Goal: Task Accomplishment & Management: Use online tool/utility

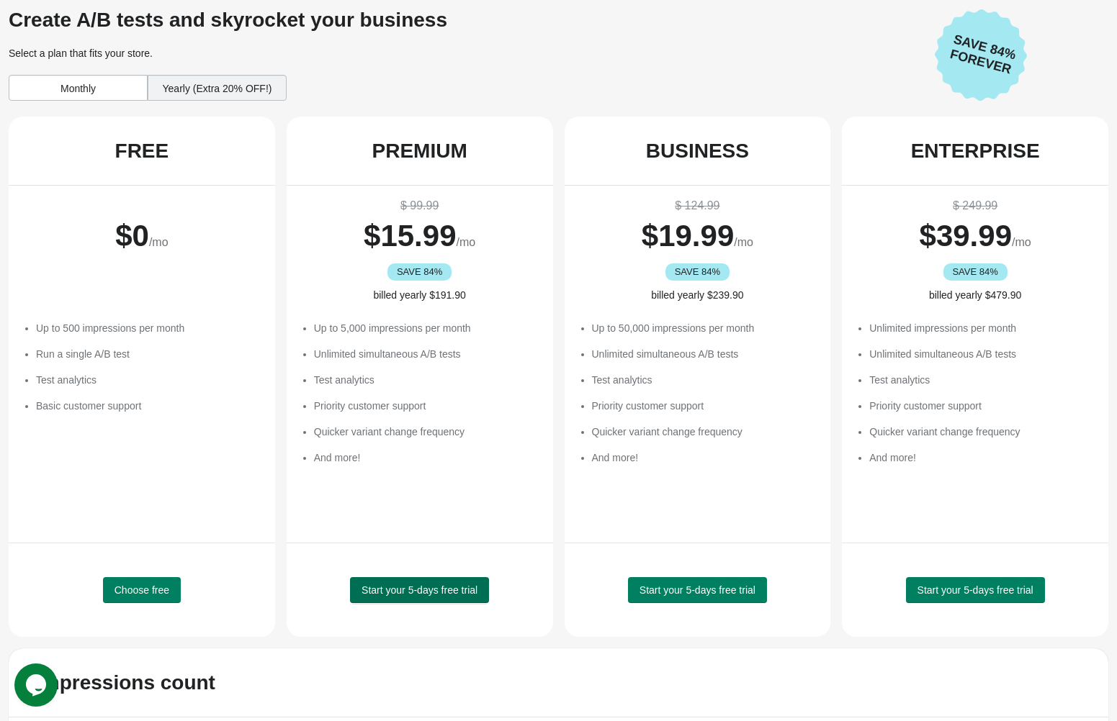
click at [393, 593] on span "Start your 5-days free trial" at bounding box center [419, 591] width 116 height 12
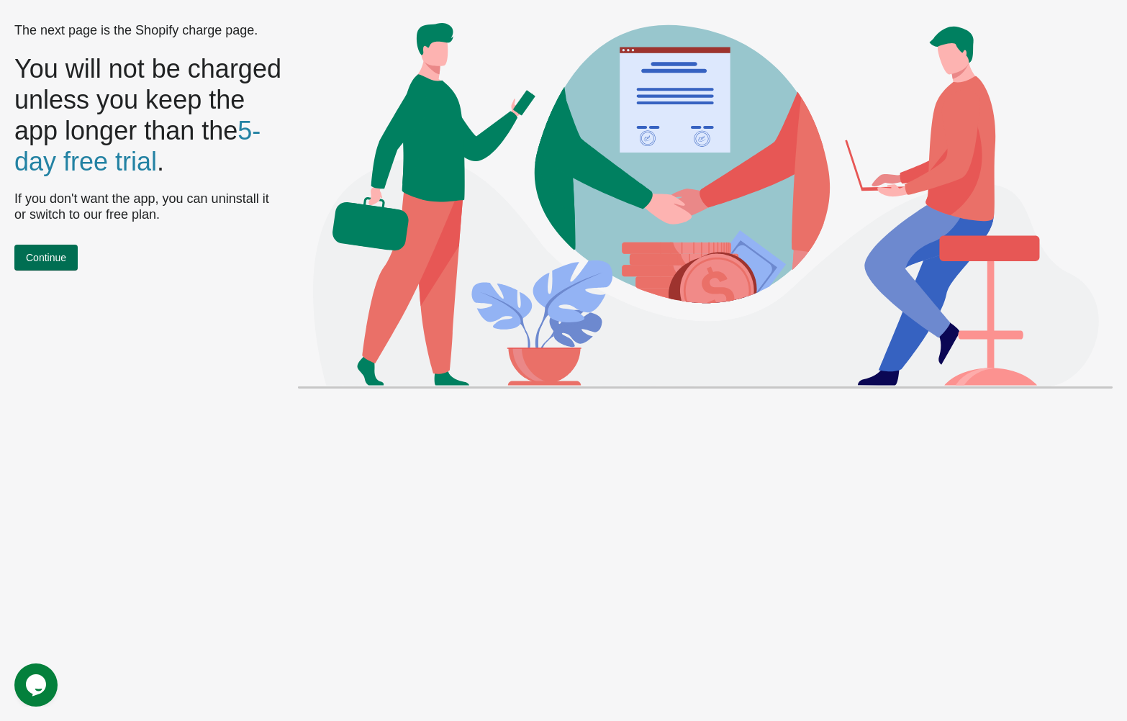
click at [42, 264] on span "Continue" at bounding box center [46, 258] width 40 height 12
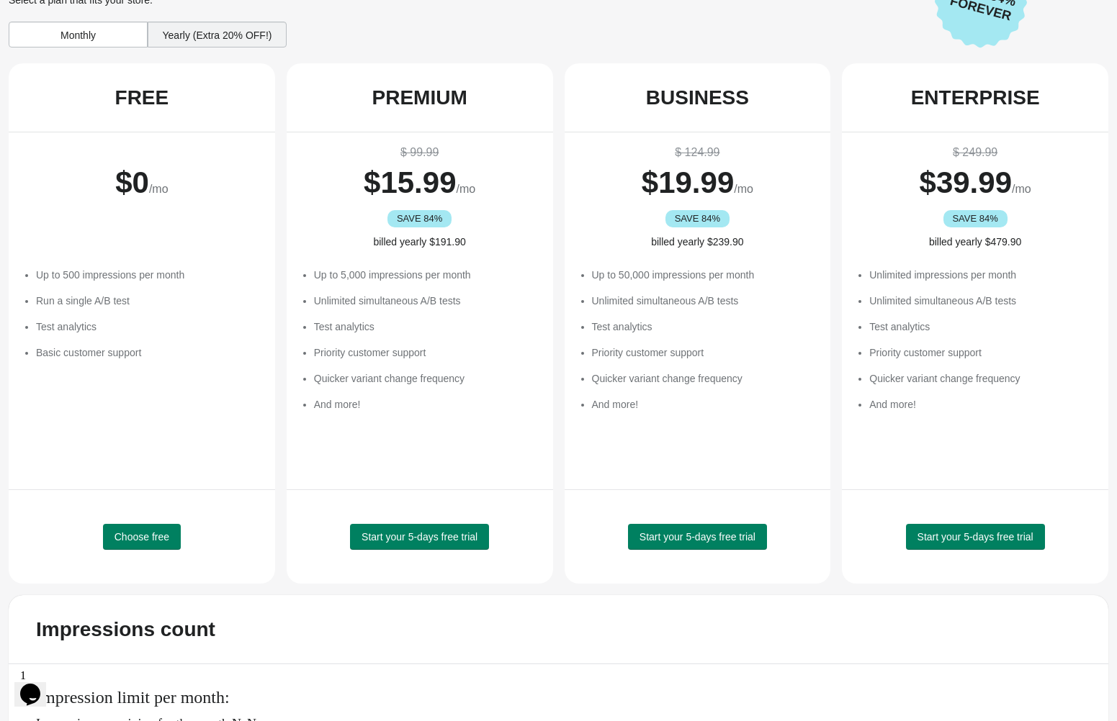
scroll to position [108, 0]
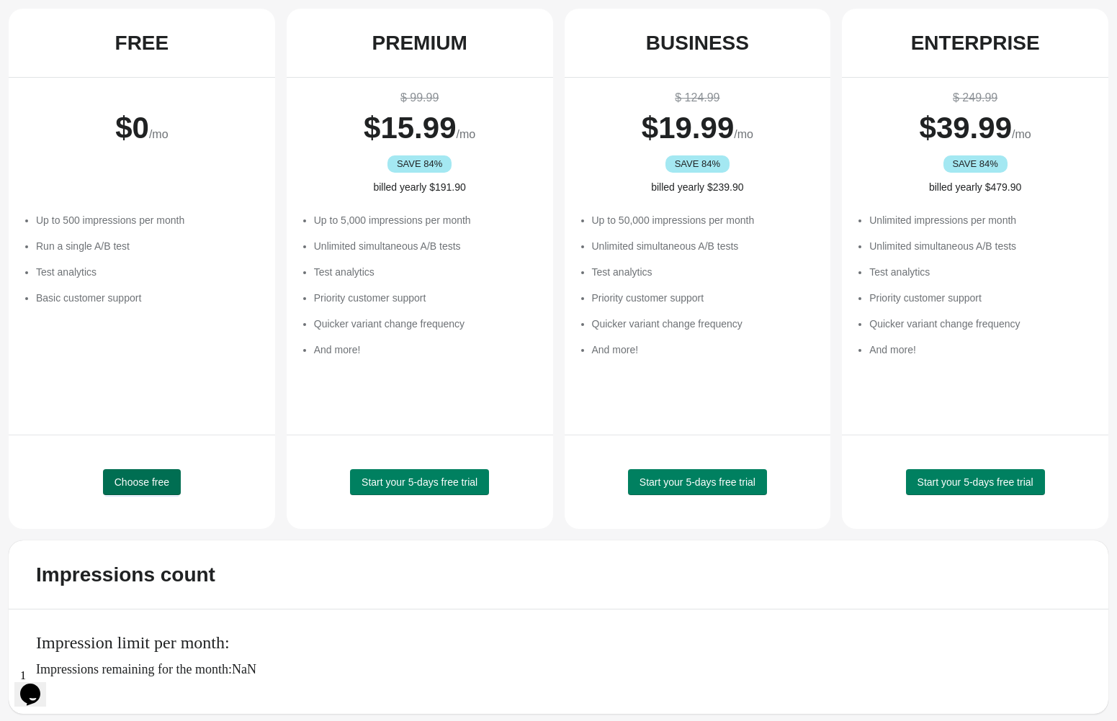
click at [143, 479] on span "Choose free" at bounding box center [141, 483] width 55 height 12
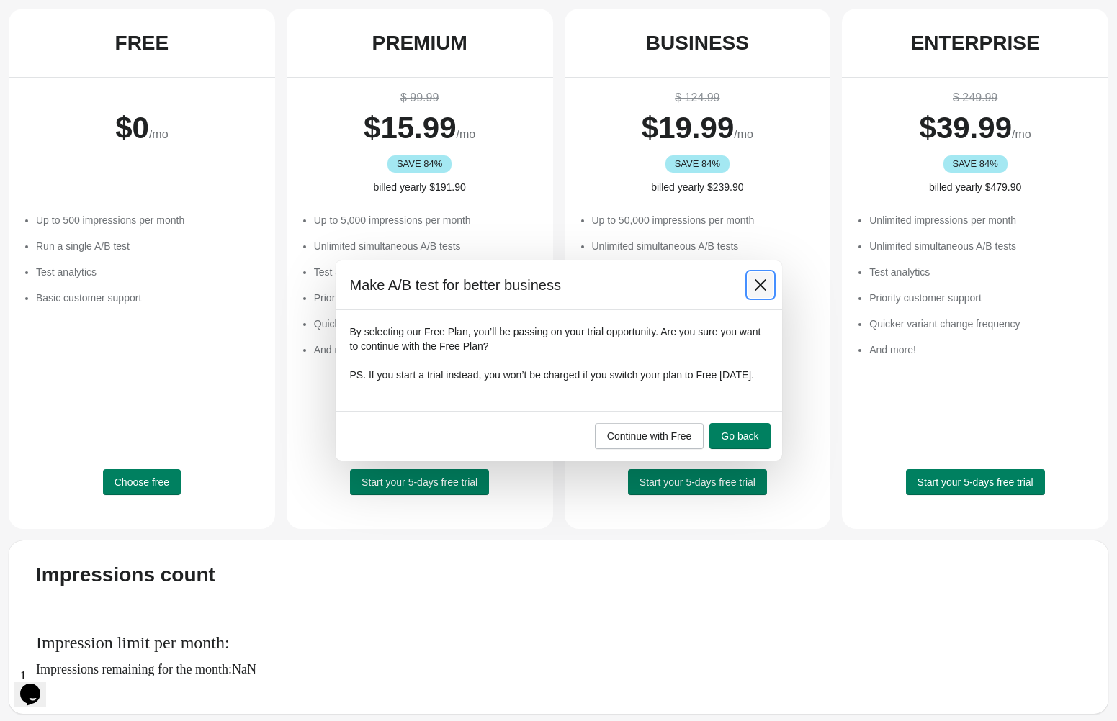
click at [751, 276] on button at bounding box center [760, 285] width 26 height 26
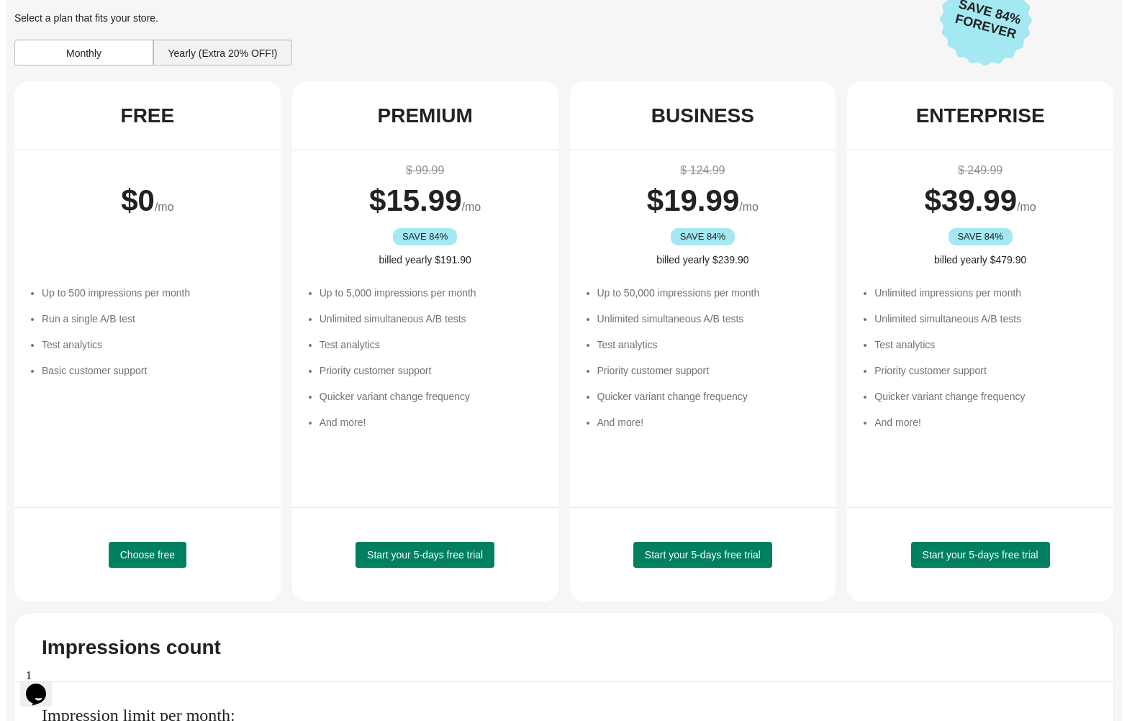
scroll to position [0, 0]
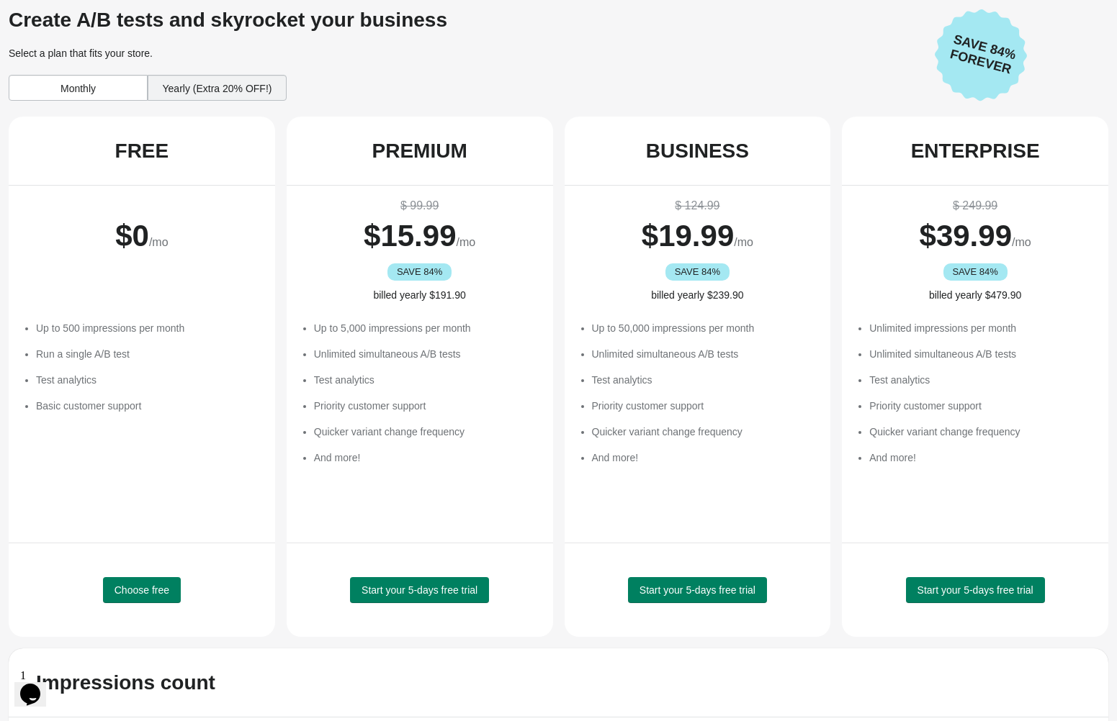
click at [222, 96] on div "Yearly (Extra 20% OFF!)" at bounding box center [217, 88] width 139 height 26
click at [104, 95] on div "Monthly" at bounding box center [78, 88] width 139 height 26
click at [425, 593] on span "Start your 5-days free trial" at bounding box center [419, 591] width 116 height 12
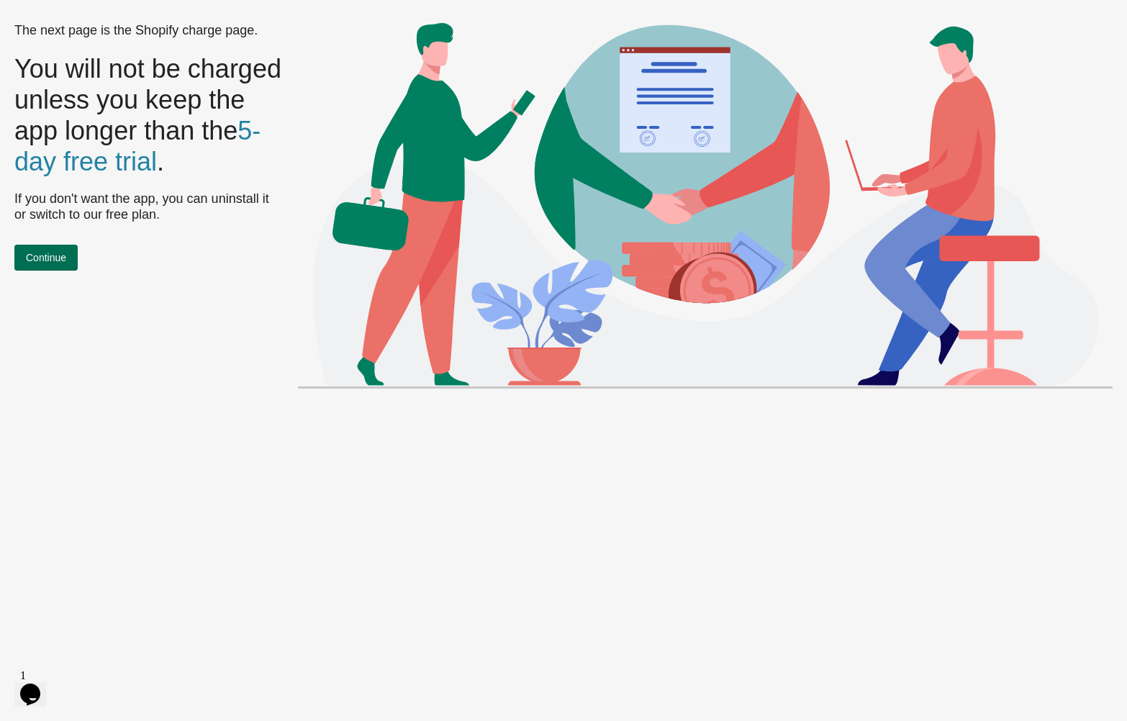
click at [60, 264] on span "Continue" at bounding box center [46, 258] width 40 height 12
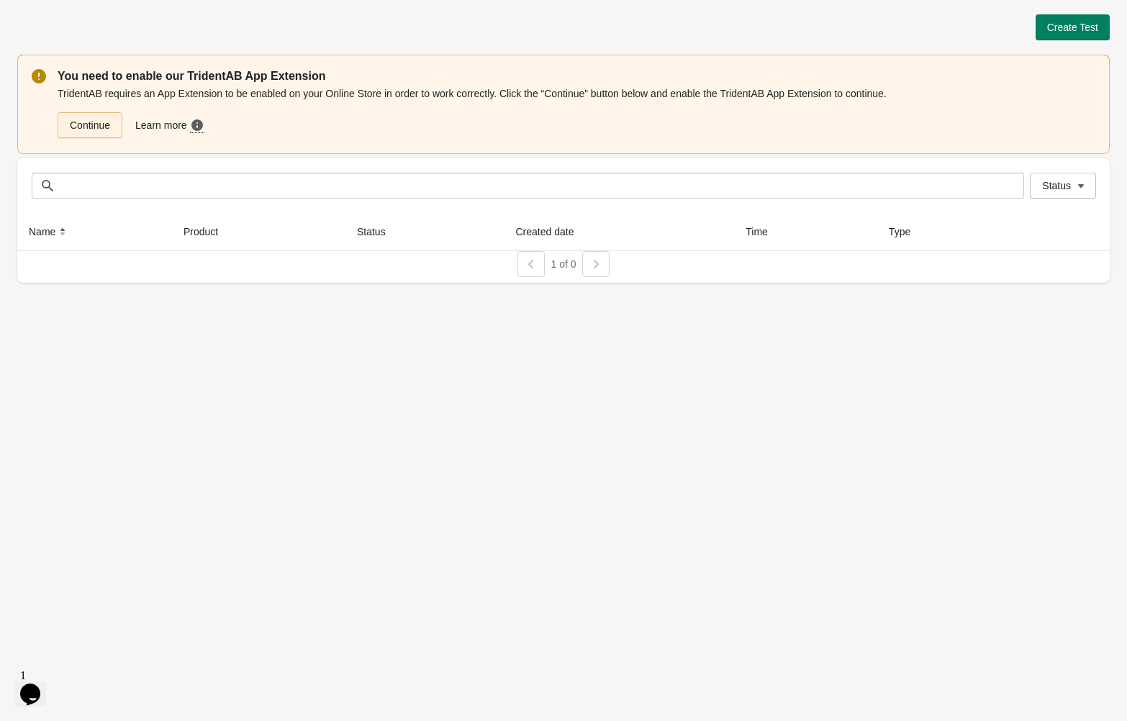
click at [98, 125] on link "Continue" at bounding box center [90, 125] width 65 height 26
click at [1058, 30] on span "Create Test" at bounding box center [1073, 28] width 51 height 12
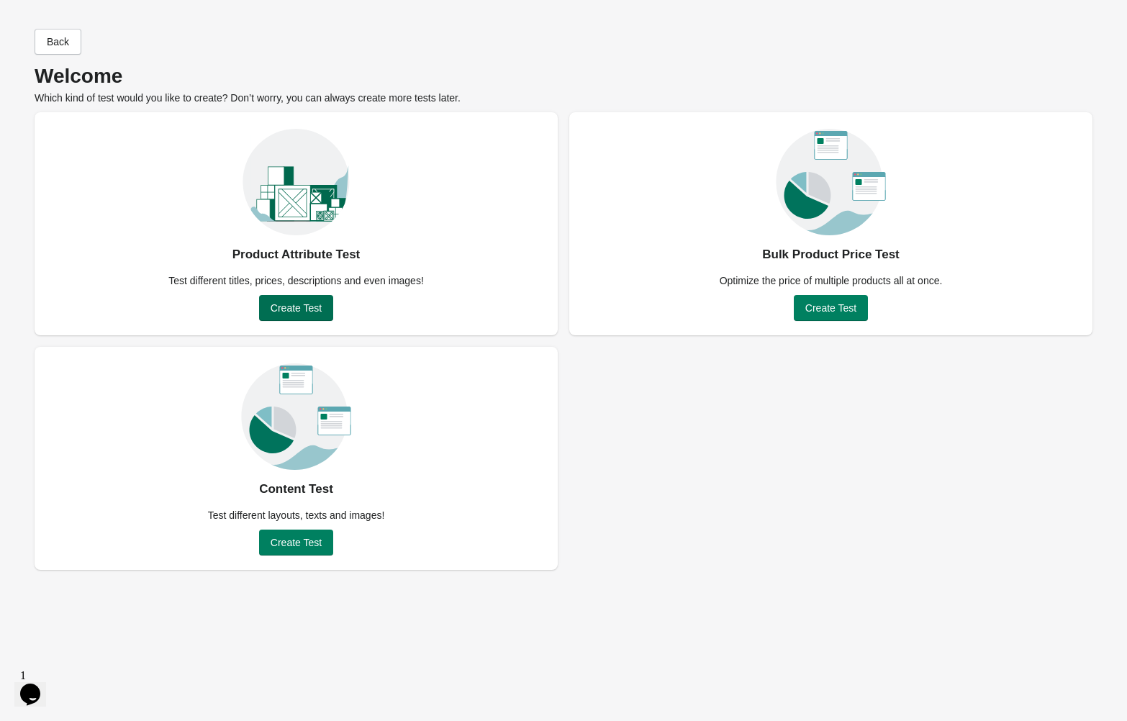
click at [298, 311] on span "Create Test" at bounding box center [296, 308] width 51 height 12
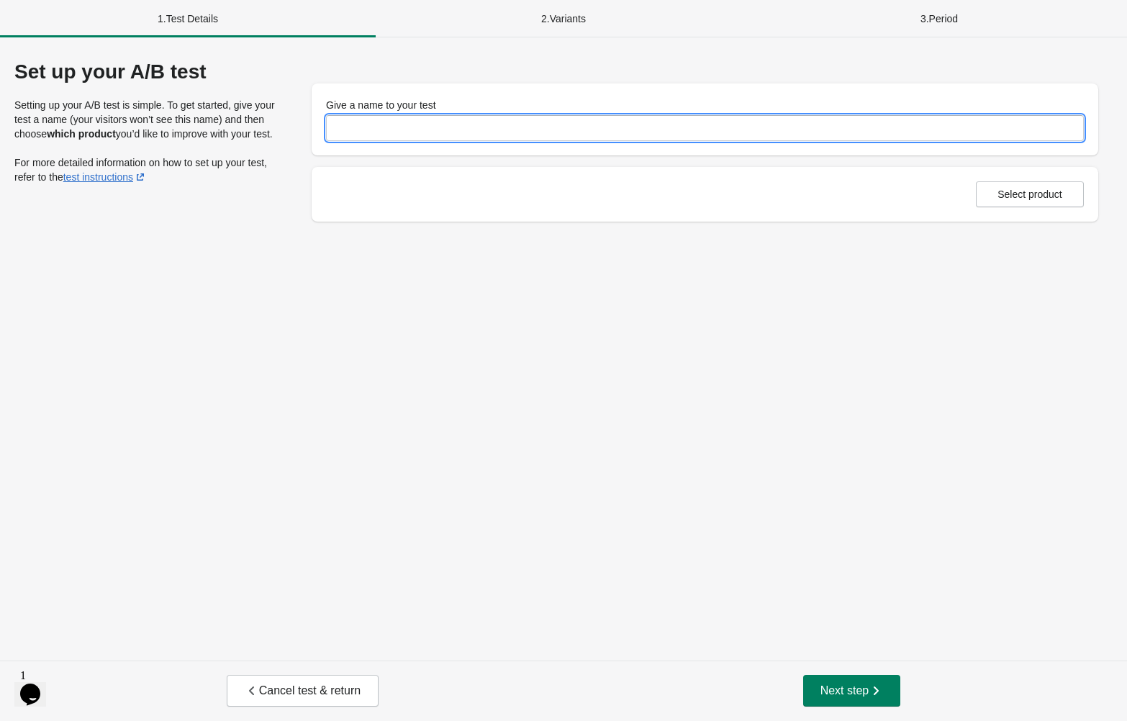
click at [397, 127] on input "Give a name to your test" at bounding box center [705, 128] width 758 height 26
type input "**********"
click at [1029, 199] on span "Select product" at bounding box center [1030, 195] width 65 height 12
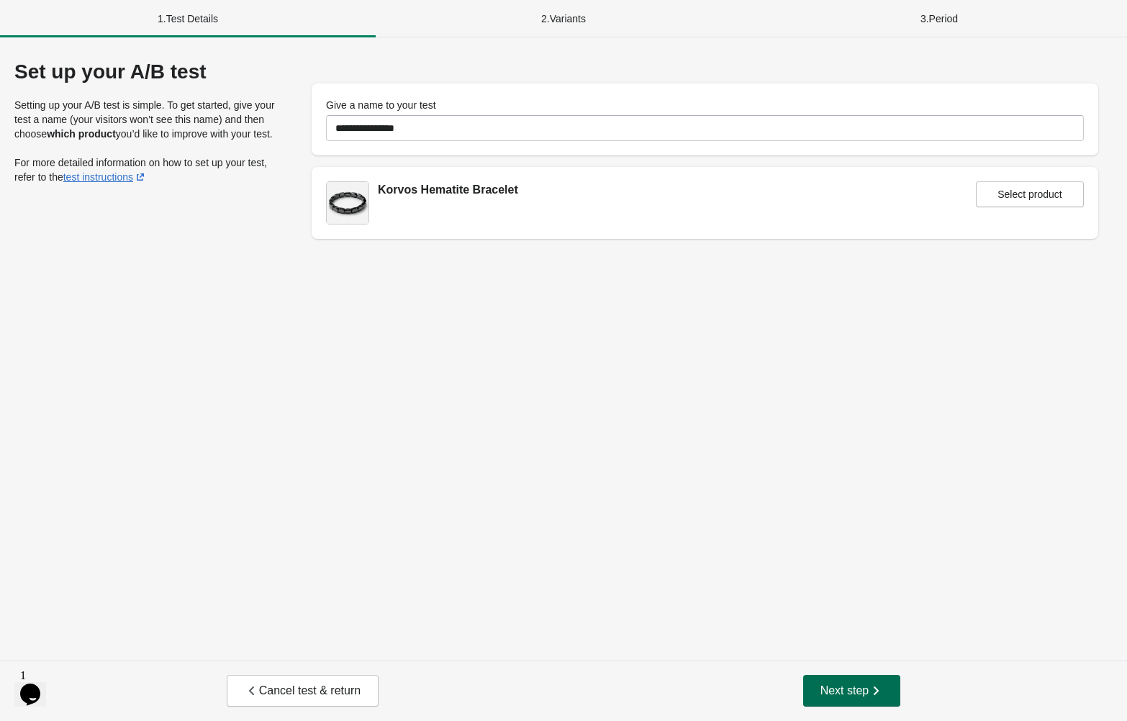
click at [863, 690] on span "Next step" at bounding box center [852, 691] width 63 height 14
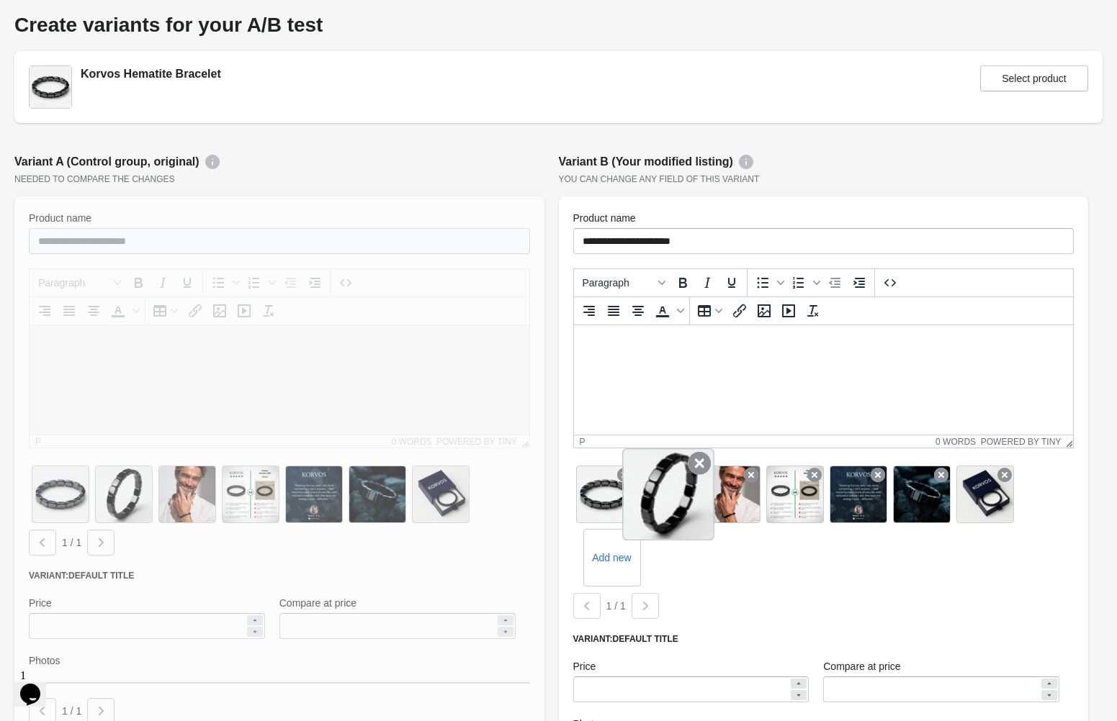
scroll to position [72, 0]
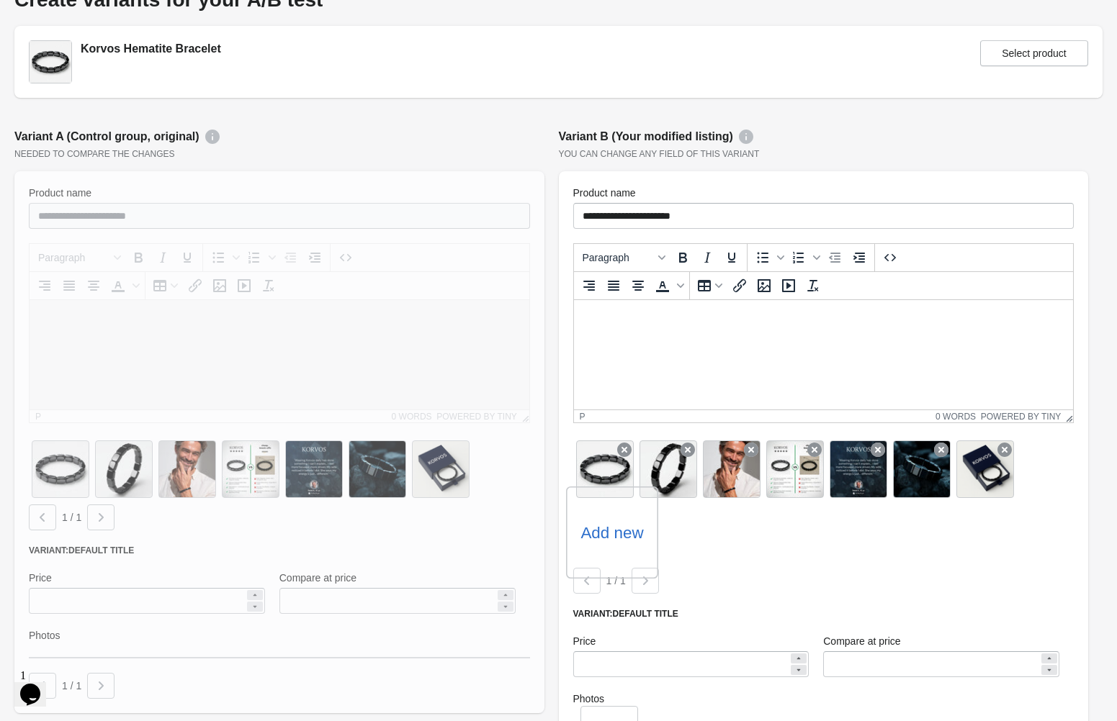
click at [605, 521] on label "Add new" at bounding box center [611, 532] width 63 height 23
click at [0, 0] on input "Add new" at bounding box center [0, 0] width 0 height 0
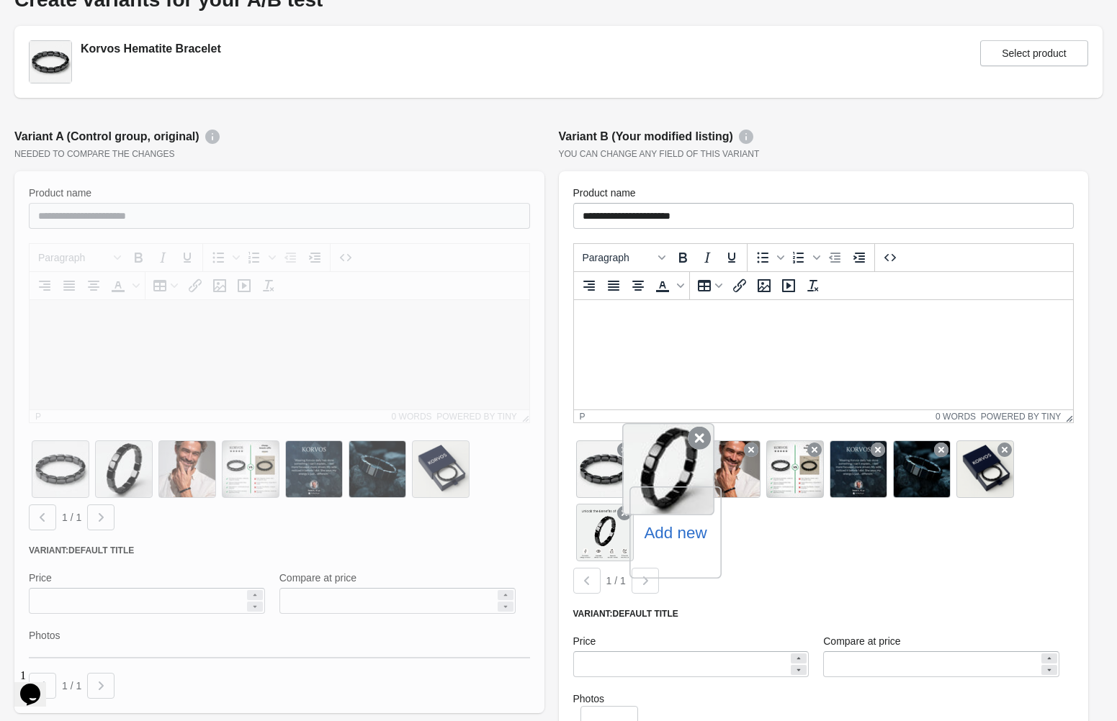
drag, startPoint x: 602, startPoint y: 542, endPoint x: 649, endPoint y: 496, distance: 66.2
click at [650, 495] on div "Add new" at bounding box center [823, 501] width 501 height 127
drag, startPoint x: 612, startPoint y: 533, endPoint x: 664, endPoint y: 518, distance: 54.0
click at [662, 521] on div "Add new" at bounding box center [823, 501] width 501 height 127
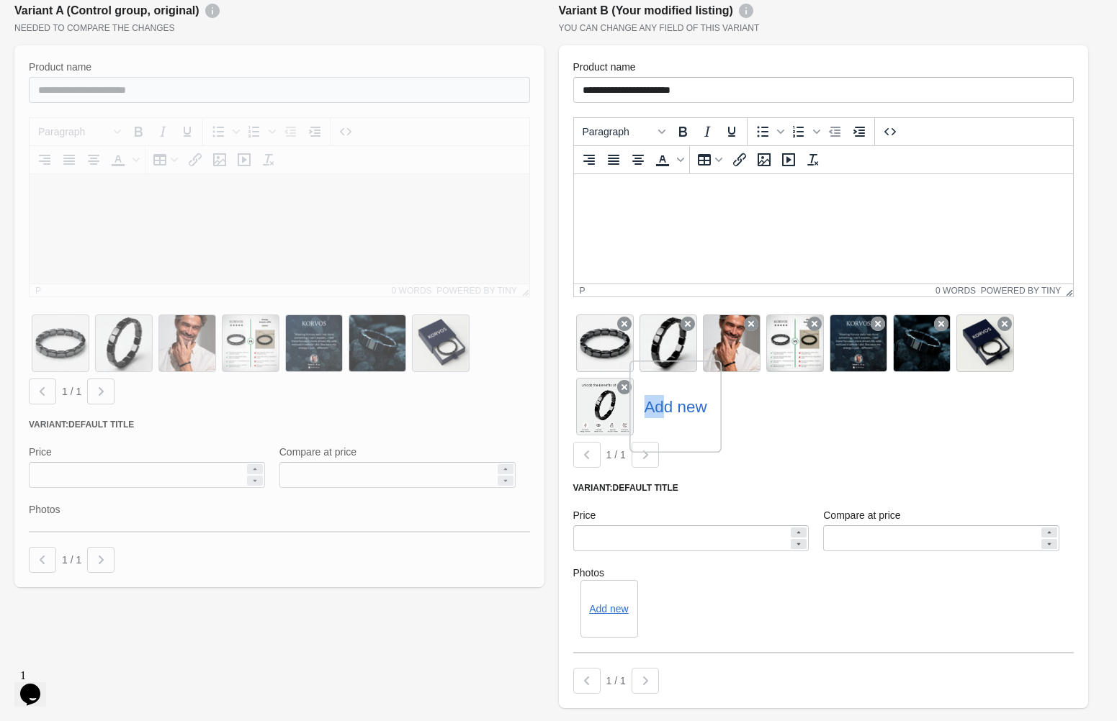
scroll to position [216, 0]
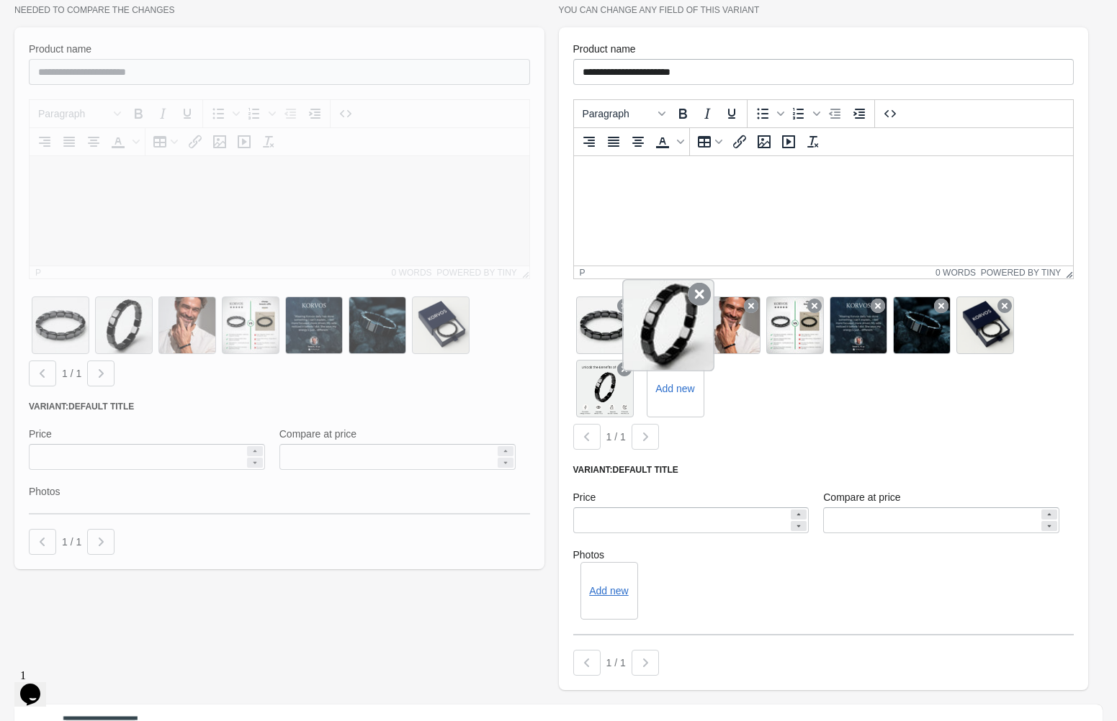
click at [691, 297] on icon at bounding box center [699, 294] width 23 height 23
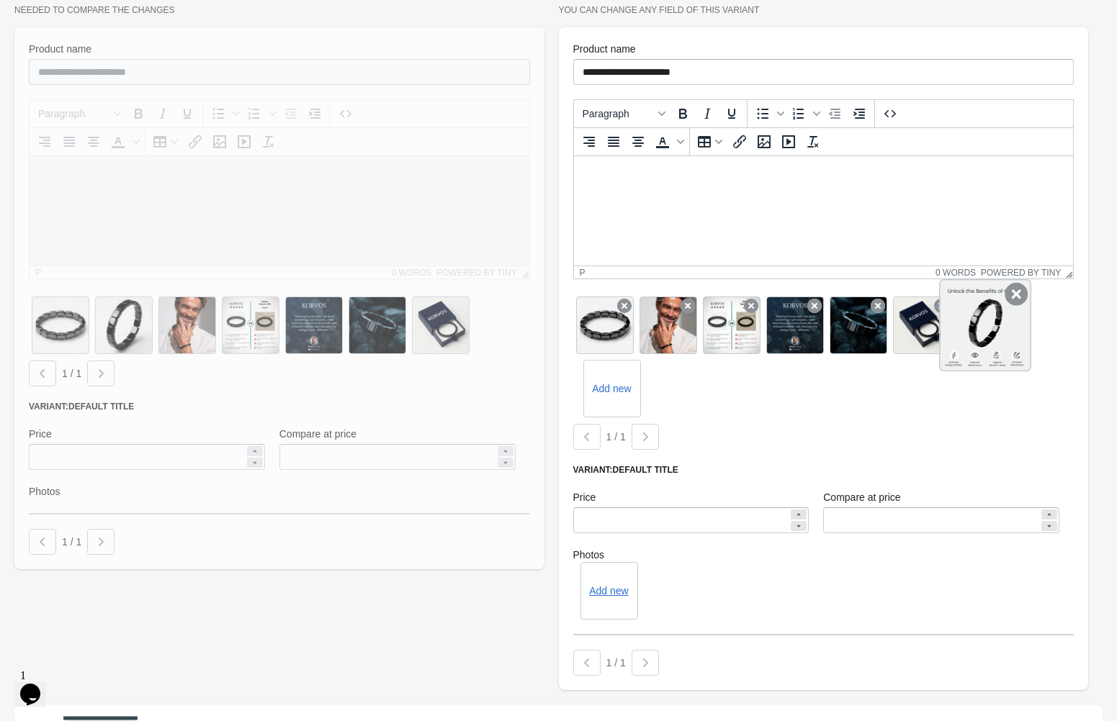
click at [997, 332] on div at bounding box center [985, 325] width 92 height 92
drag, startPoint x: 997, startPoint y: 332, endPoint x: 979, endPoint y: 337, distance: 18.7
click at [979, 337] on div at bounding box center [985, 325] width 92 height 92
click at [981, 336] on div at bounding box center [985, 325] width 92 height 92
click at [593, 436] on div at bounding box center [586, 437] width 27 height 26
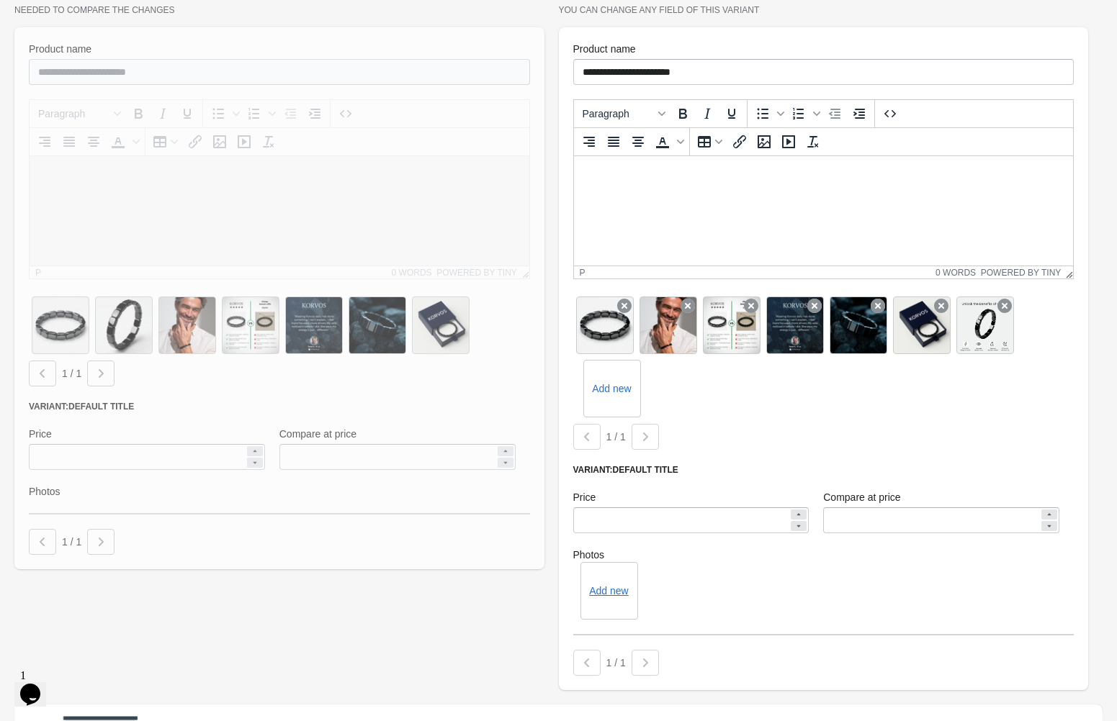
click at [657, 433] on div at bounding box center [644, 437] width 27 height 26
click at [654, 432] on div at bounding box center [644, 437] width 27 height 26
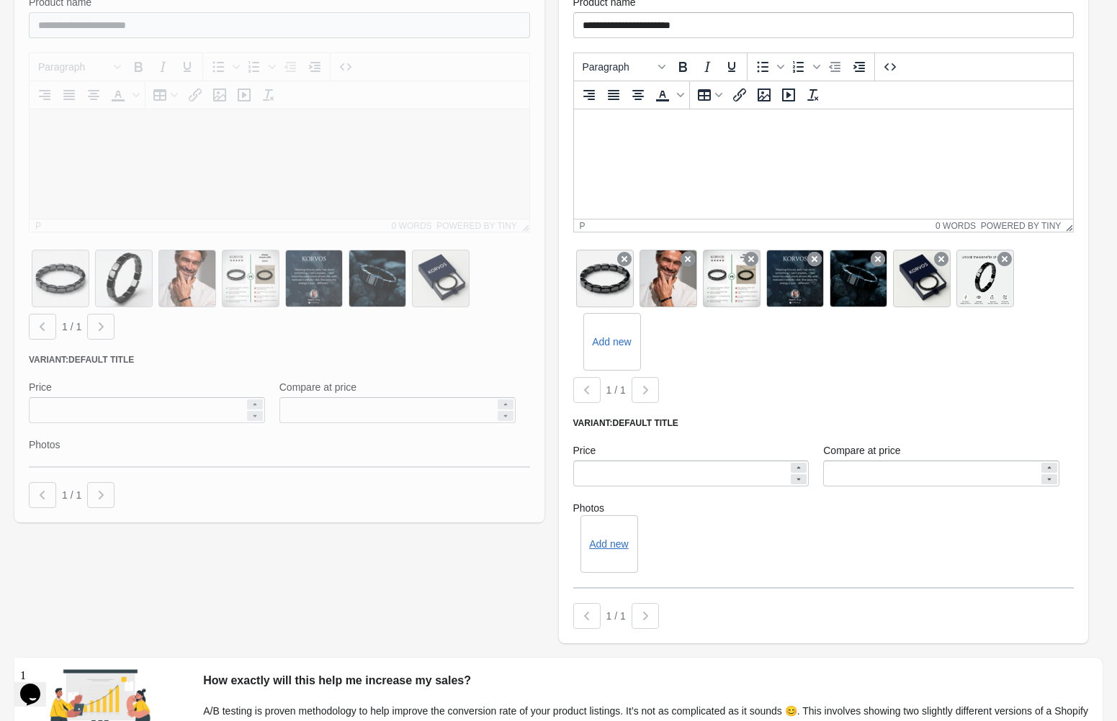
scroll to position [72, 0]
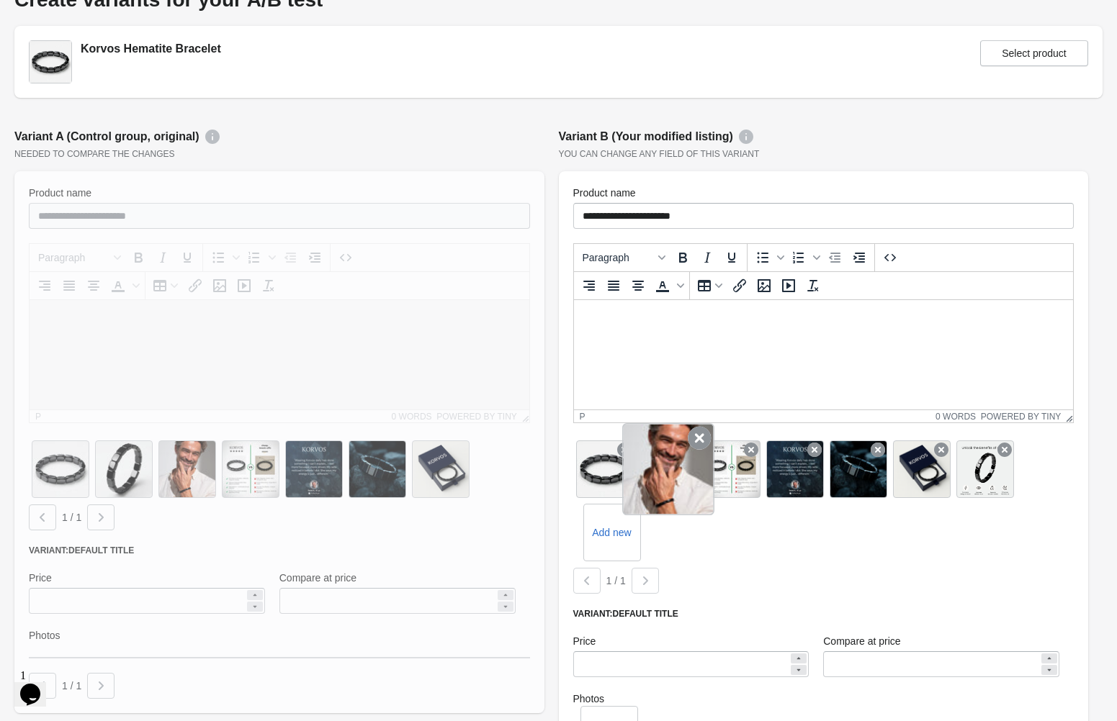
drag, startPoint x: 997, startPoint y: 462, endPoint x: 697, endPoint y: 443, distance: 300.8
click at [697, 443] on div "Add new" at bounding box center [823, 501] width 501 height 127
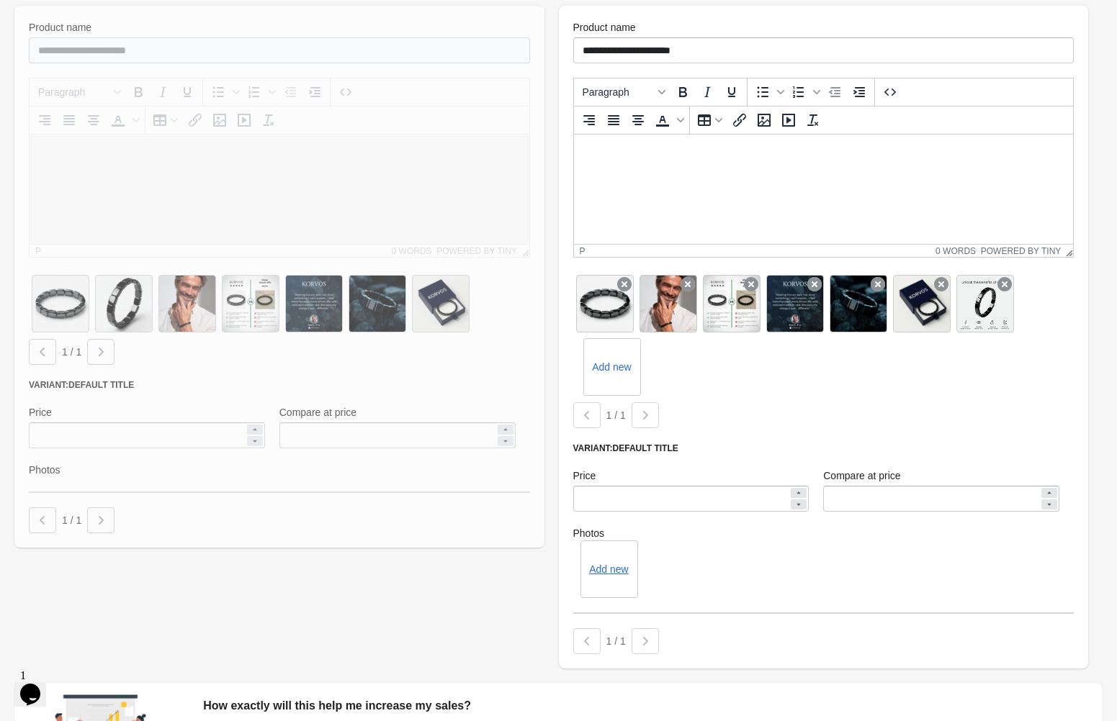
scroll to position [403, 0]
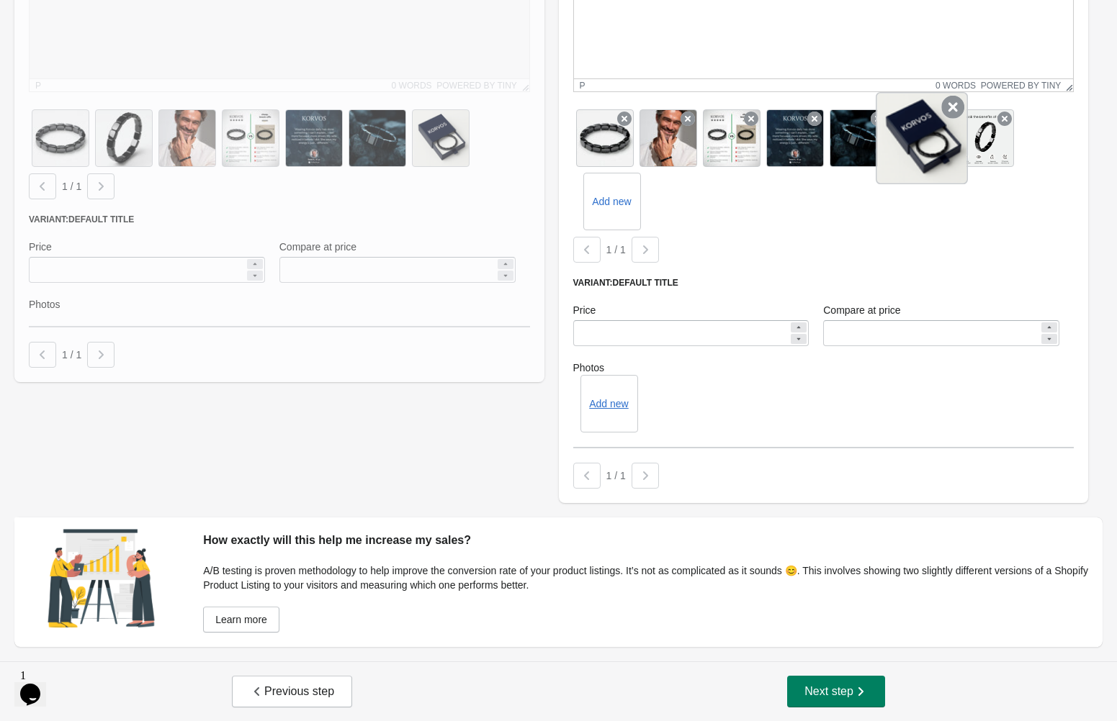
drag, startPoint x: 989, startPoint y: 156, endPoint x: 911, endPoint y: 156, distance: 77.0
click at [913, 156] on div "Add new" at bounding box center [823, 170] width 501 height 127
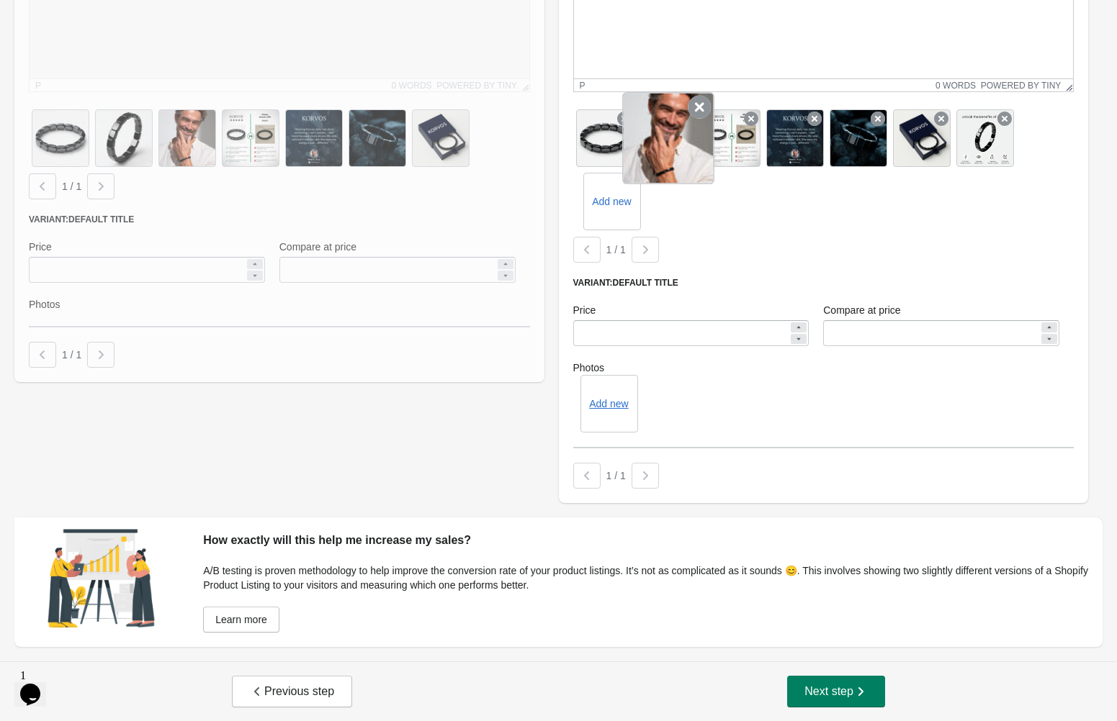
click at [680, 143] on div at bounding box center [668, 138] width 92 height 92
click at [705, 105] on icon at bounding box center [699, 107] width 23 height 23
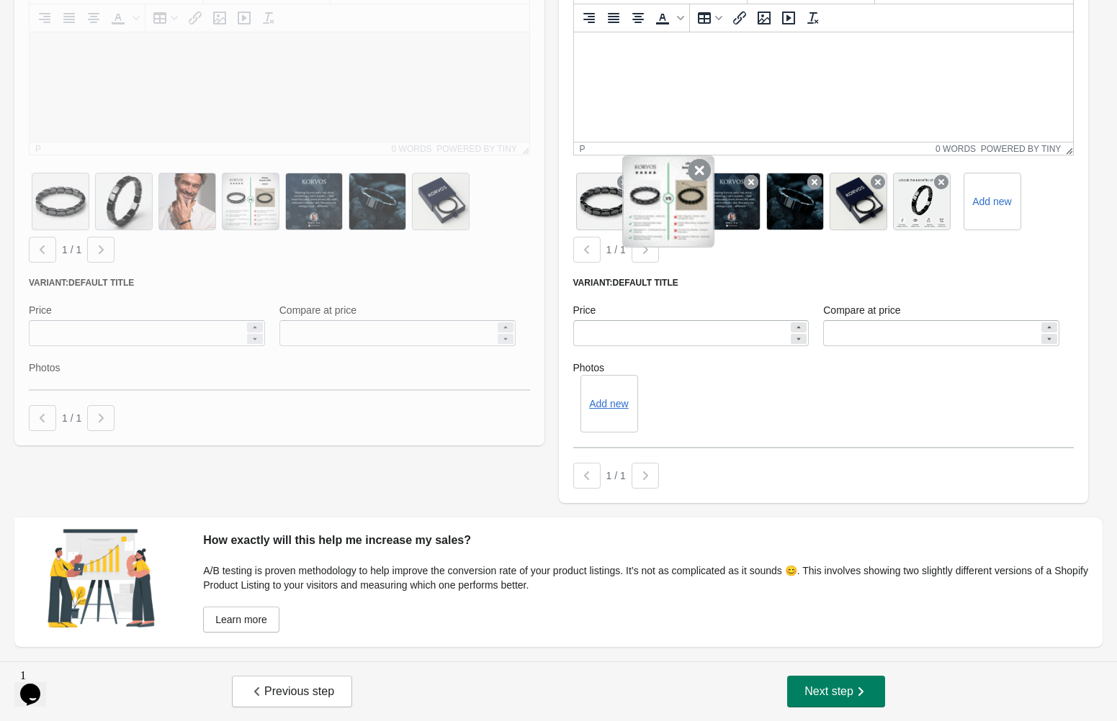
click at [691, 173] on icon at bounding box center [699, 170] width 23 height 23
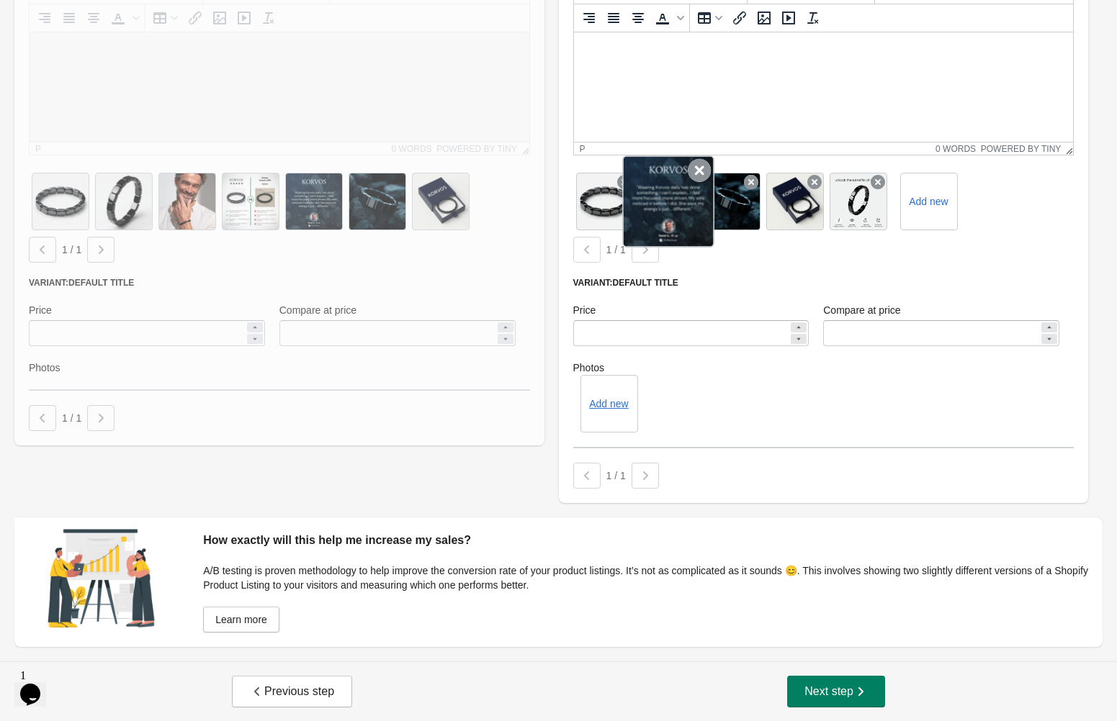
click at [692, 174] on icon at bounding box center [699, 170] width 23 height 23
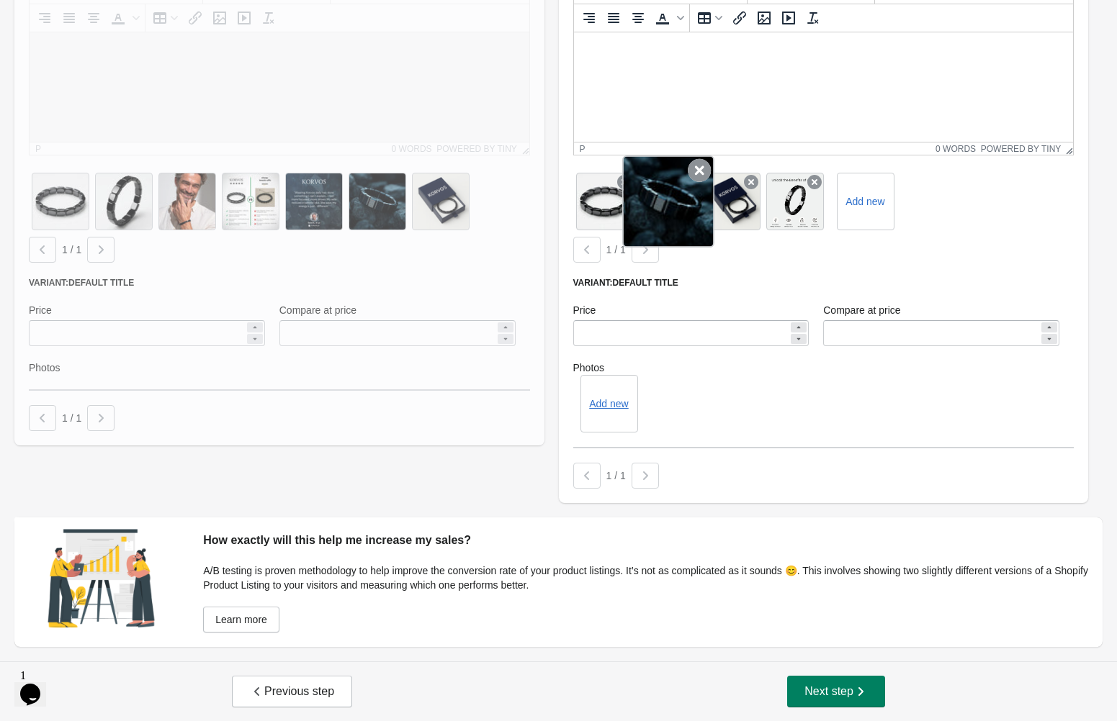
click at [695, 174] on icon at bounding box center [699, 170] width 23 height 23
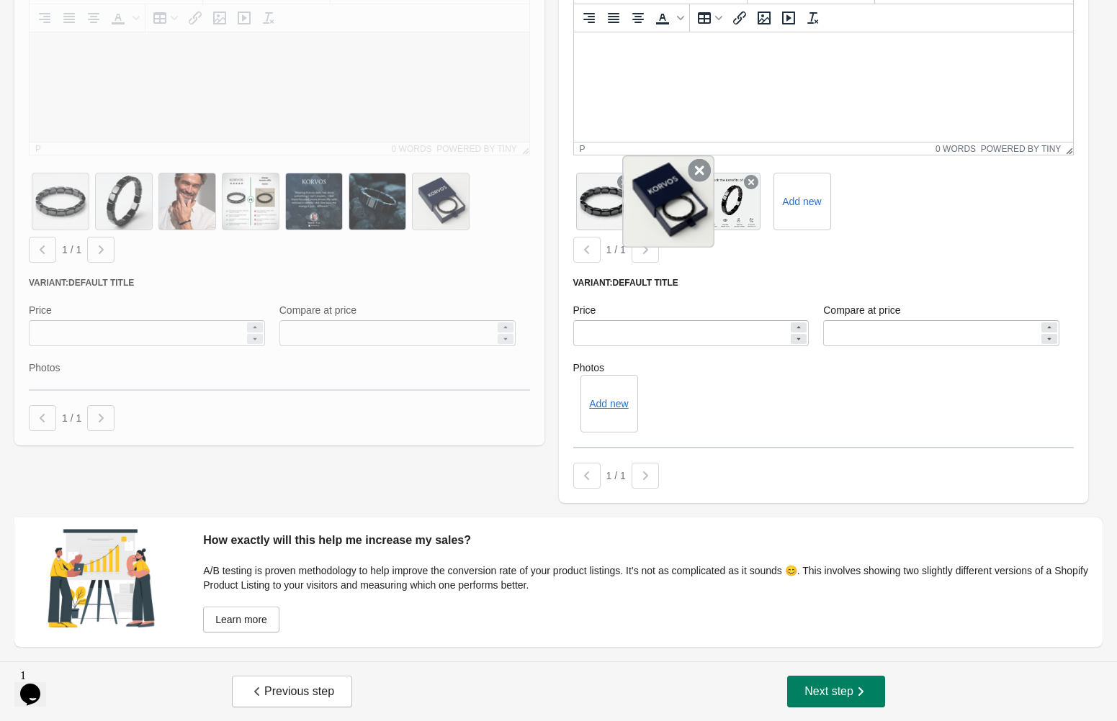
click at [695, 174] on icon at bounding box center [699, 170] width 23 height 23
click at [745, 197] on label "Add new" at bounding box center [738, 201] width 63 height 23
click at [0, 0] on input "Add new" at bounding box center [0, 0] width 0 height 0
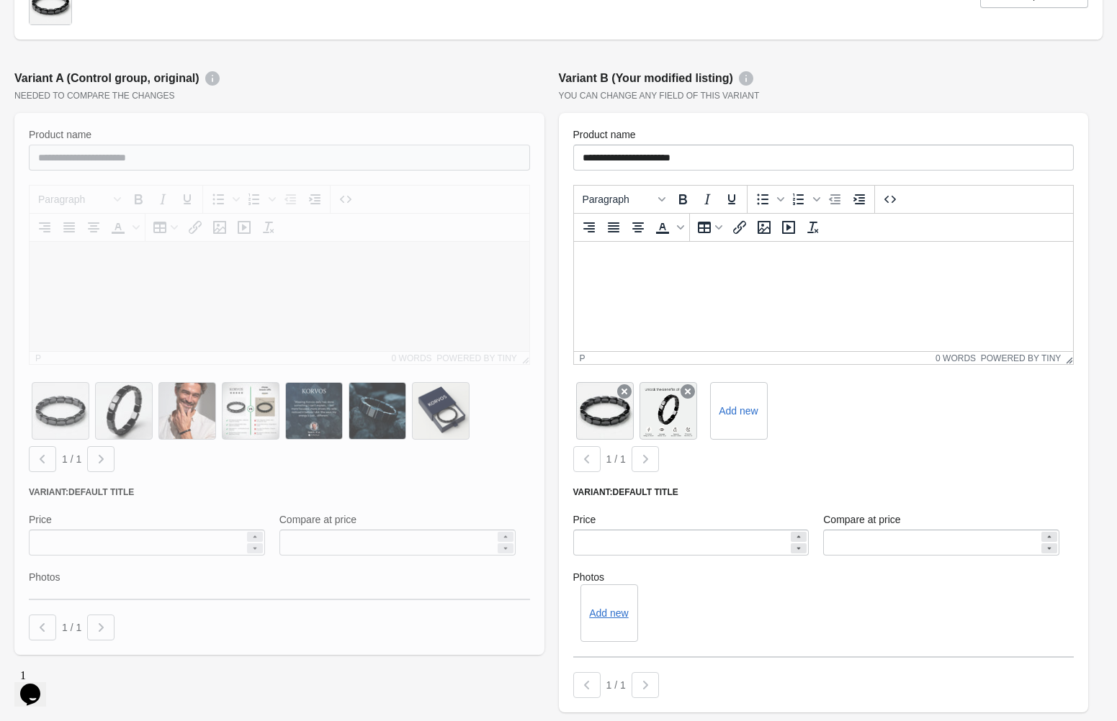
scroll to position [144, 0]
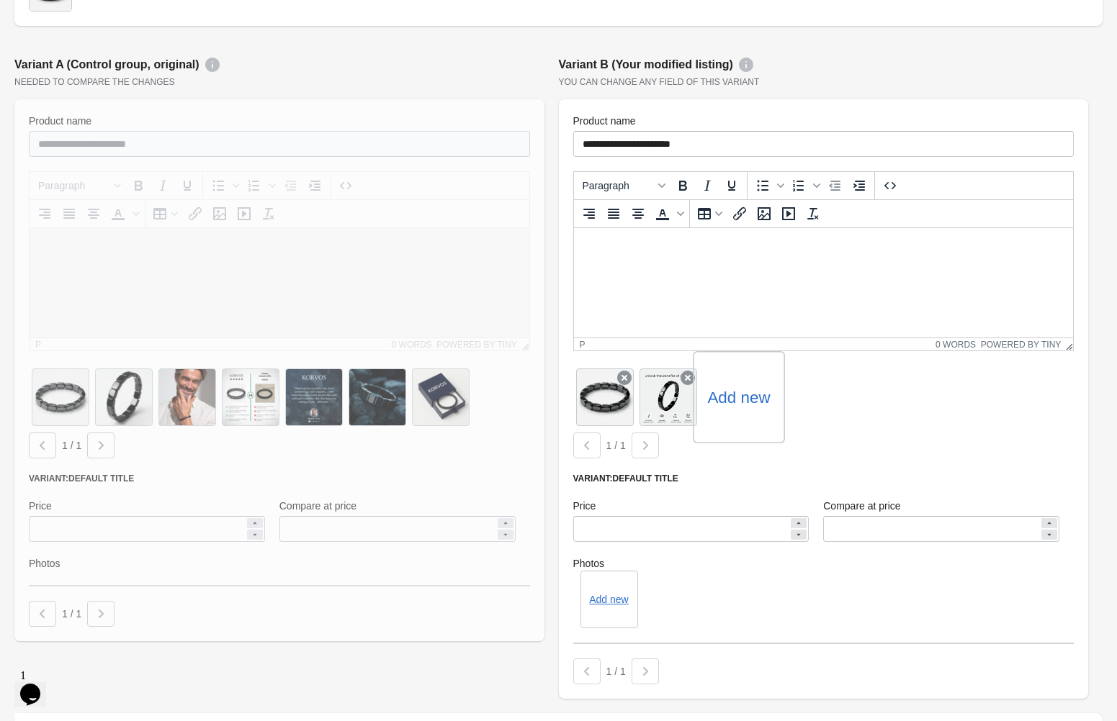
click at [737, 401] on label "Add new" at bounding box center [738, 397] width 63 height 23
click at [0, 0] on input "Add new" at bounding box center [0, 0] width 0 height 0
click at [816, 389] on label "Add new" at bounding box center [801, 397] width 63 height 23
click at [0, 0] on input "Add new" at bounding box center [0, 0] width 0 height 0
click at [858, 398] on label "Add new" at bounding box center [865, 397] width 63 height 23
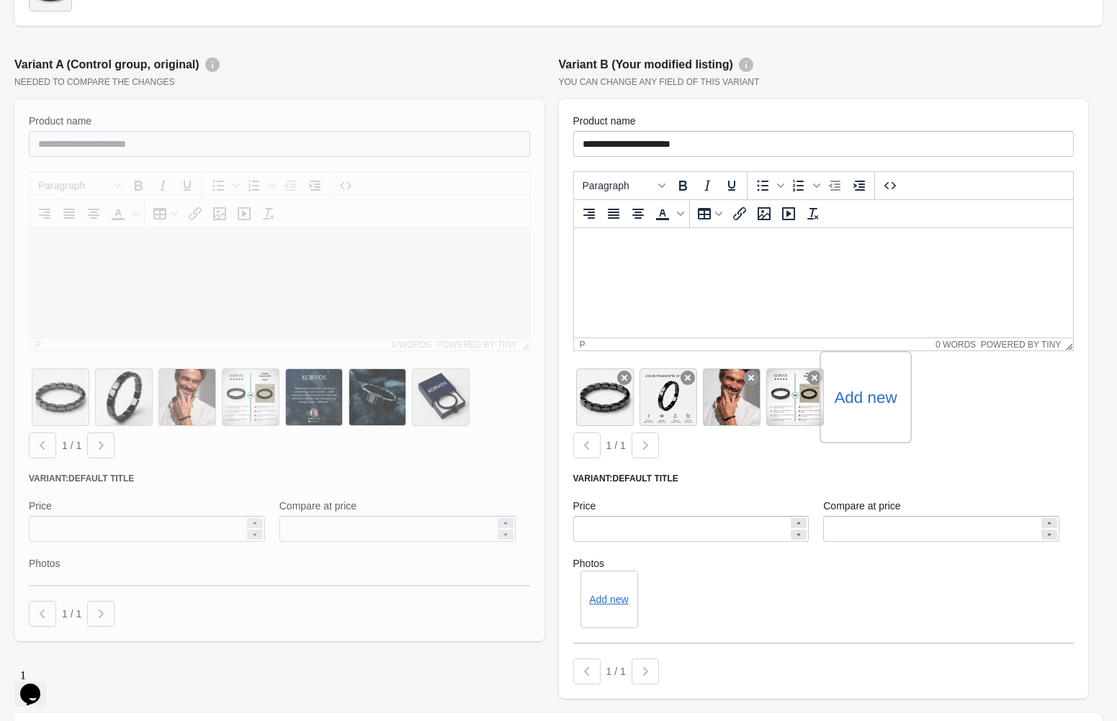
click at [0, 0] on input "Add new" at bounding box center [0, 0] width 0 height 0
click at [948, 408] on label "Add new" at bounding box center [928, 397] width 63 height 23
click at [0, 0] on input "Add new" at bounding box center [0, 0] width 0 height 0
click at [996, 387] on label "Add new" at bounding box center [991, 397] width 63 height 23
click at [0, 0] on input "Add new" at bounding box center [0, 0] width 0 height 0
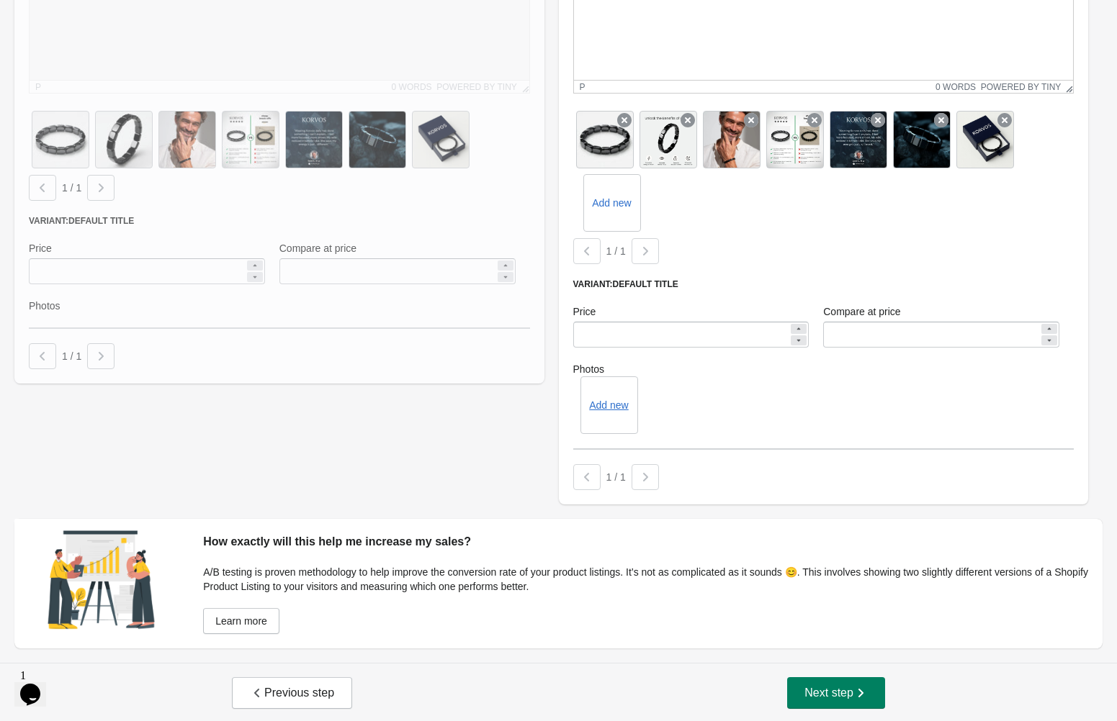
scroll to position [403, 0]
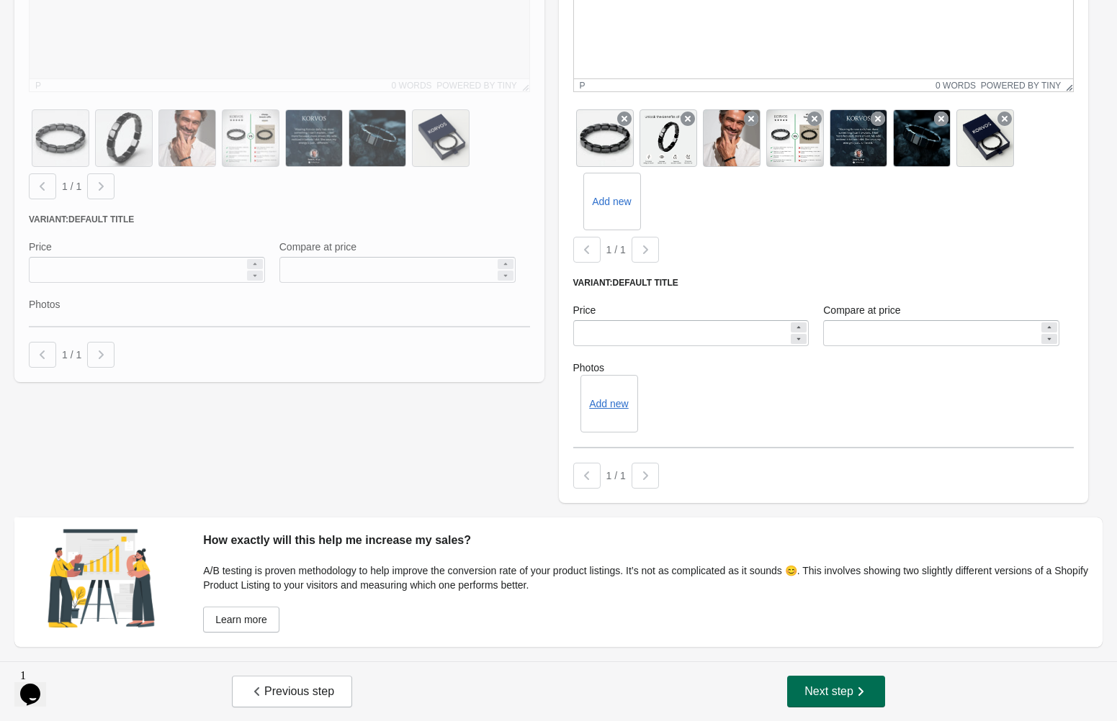
click at [833, 695] on span "Next step" at bounding box center [835, 692] width 63 height 14
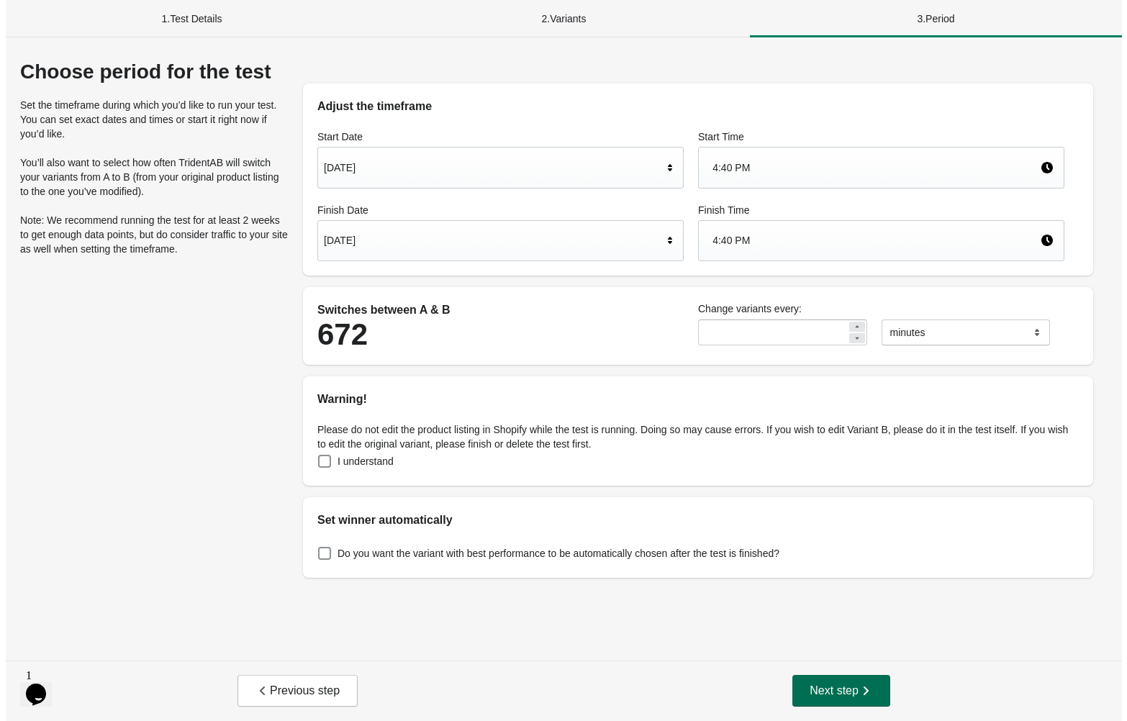
scroll to position [0, 0]
